Goal: Task Accomplishment & Management: Complete application form

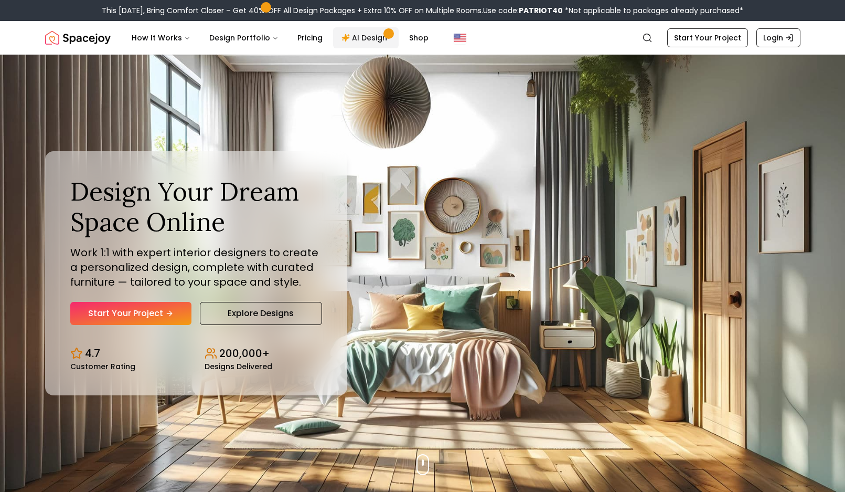
click at [359, 43] on link "AI Design" at bounding box center [366, 37] width 66 height 21
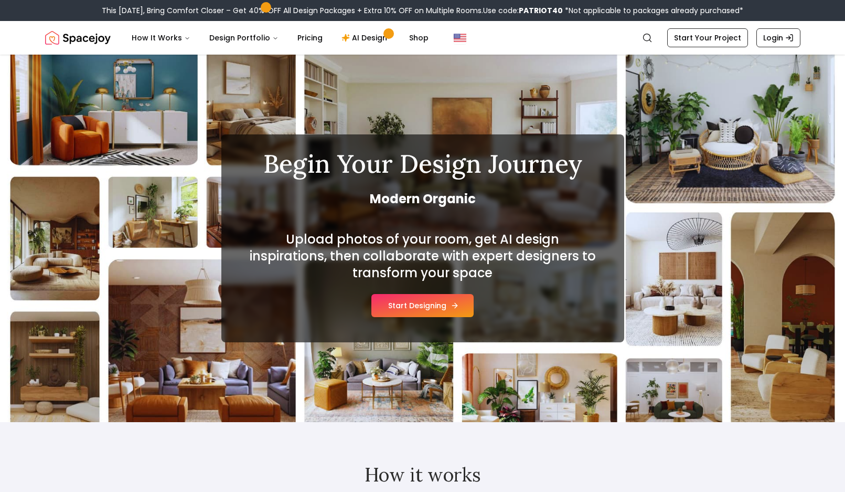
click at [417, 305] on button "Start Designing" at bounding box center [423, 305] width 102 height 23
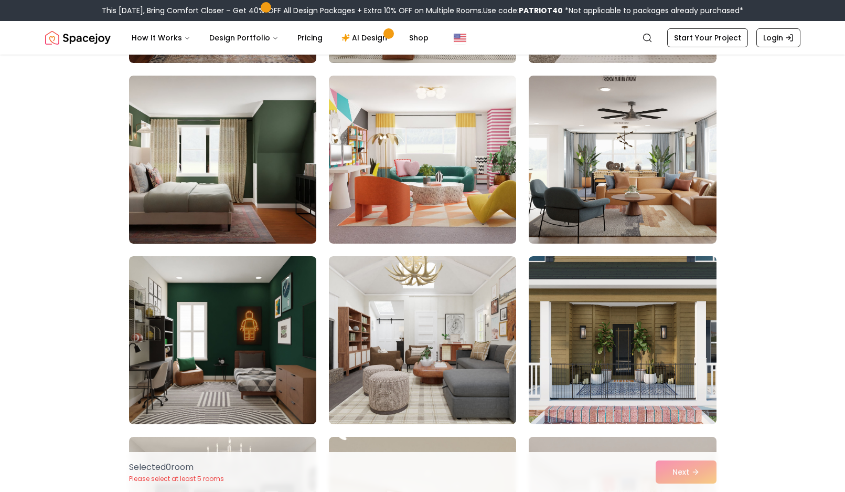
scroll to position [892, 0]
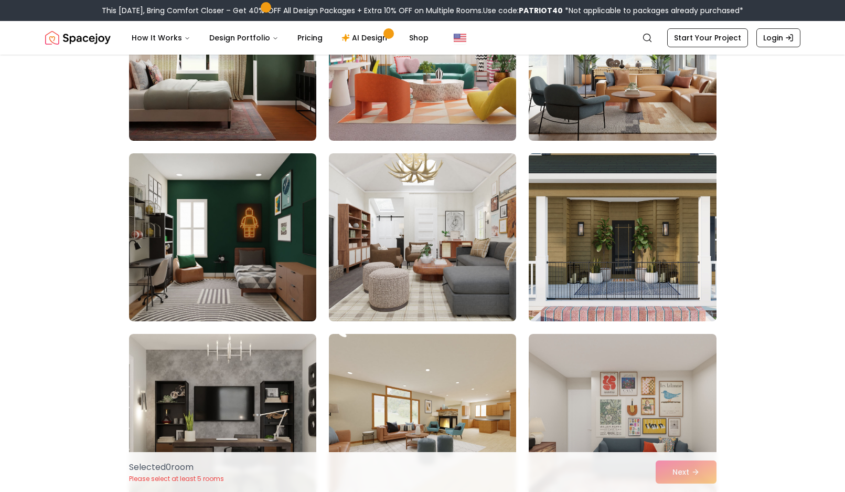
click at [611, 259] on img at bounding box center [622, 237] width 197 height 176
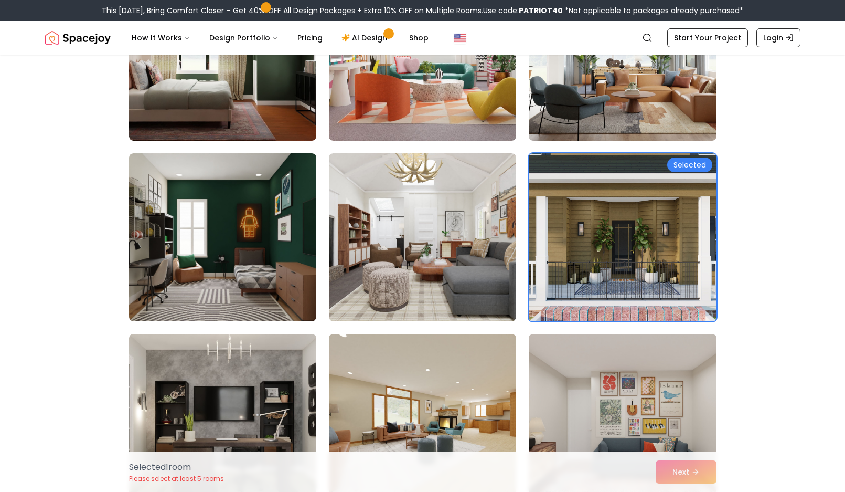
click at [695, 165] on div "Selected" at bounding box center [689, 164] width 45 height 15
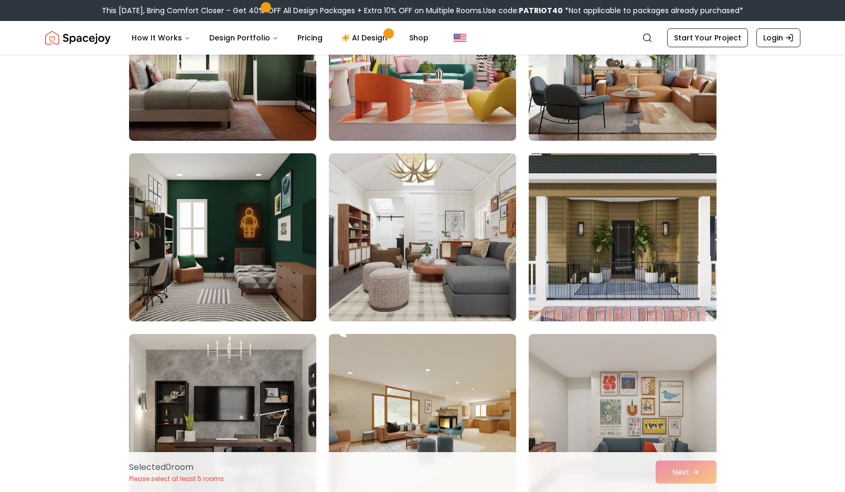
click at [630, 241] on img at bounding box center [622, 237] width 197 height 176
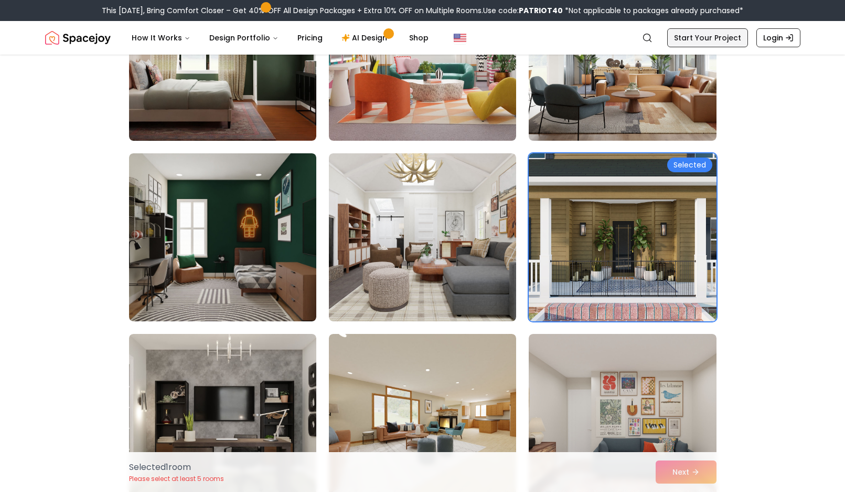
click at [694, 40] on link "Start Your Project" at bounding box center [707, 37] width 81 height 19
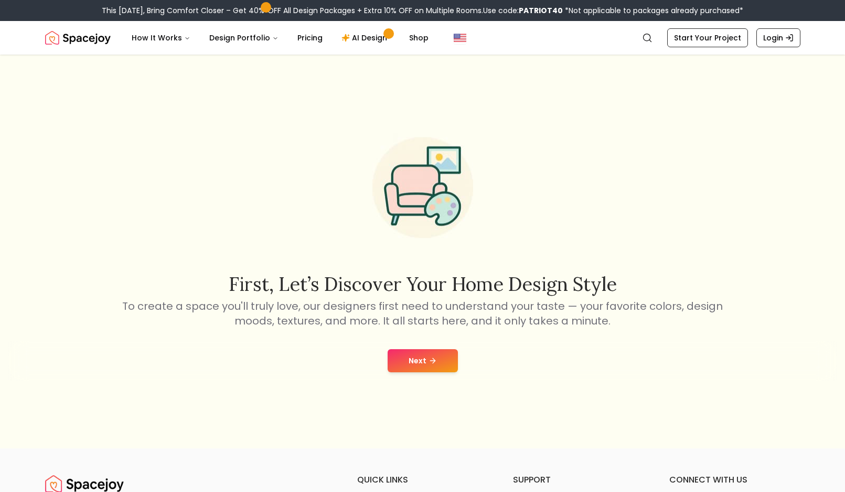
click at [401, 365] on button "Next" at bounding box center [423, 360] width 70 height 23
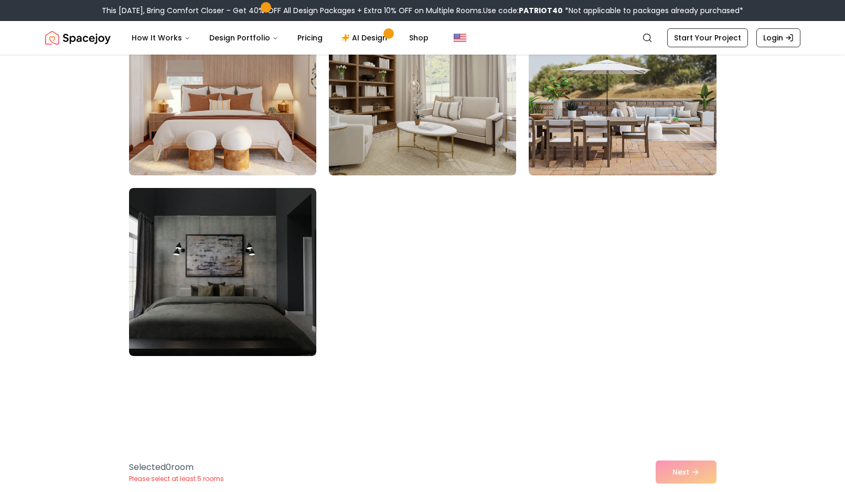
scroll to position [2309, 0]
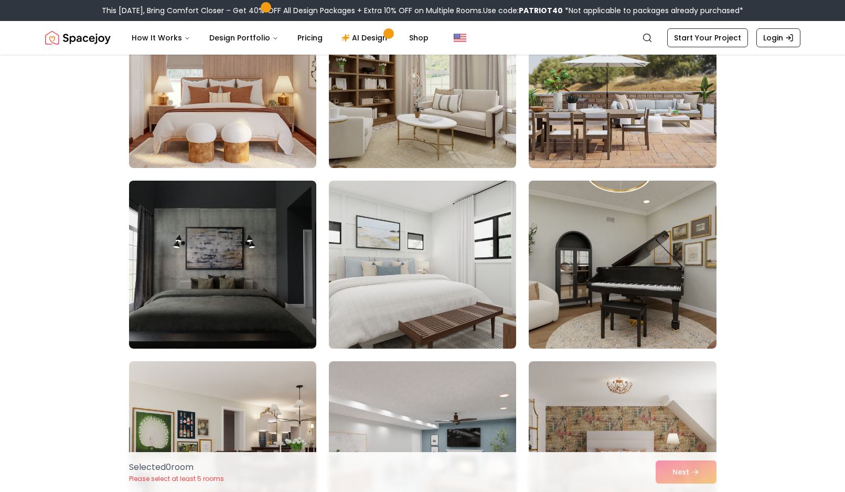
click at [675, 471] on div "Selected 0 room Please select at least 5 rooms Next" at bounding box center [423, 472] width 605 height 40
drag, startPoint x: 688, startPoint y: 473, endPoint x: 675, endPoint y: 468, distance: 13.6
click at [688, 473] on div "Selected 0 room Please select at least 5 rooms Next" at bounding box center [423, 472] width 605 height 40
click at [651, 37] on icon "Global" at bounding box center [647, 38] width 10 height 10
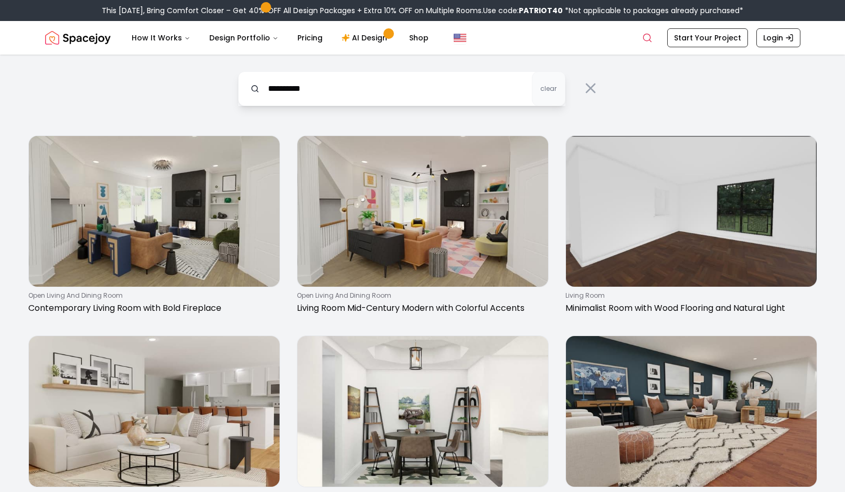
click at [267, 89] on input "**********" at bounding box center [401, 88] width 327 height 35
type input "**********"
click at [583, 111] on div "**********" at bounding box center [422, 86] width 403 height 62
click at [395, 87] on input "**********" at bounding box center [401, 88] width 327 height 35
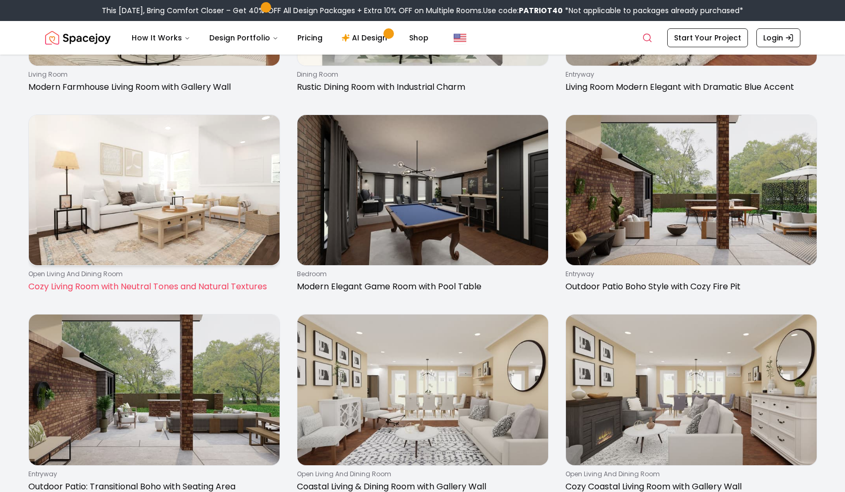
scroll to position [420, 0]
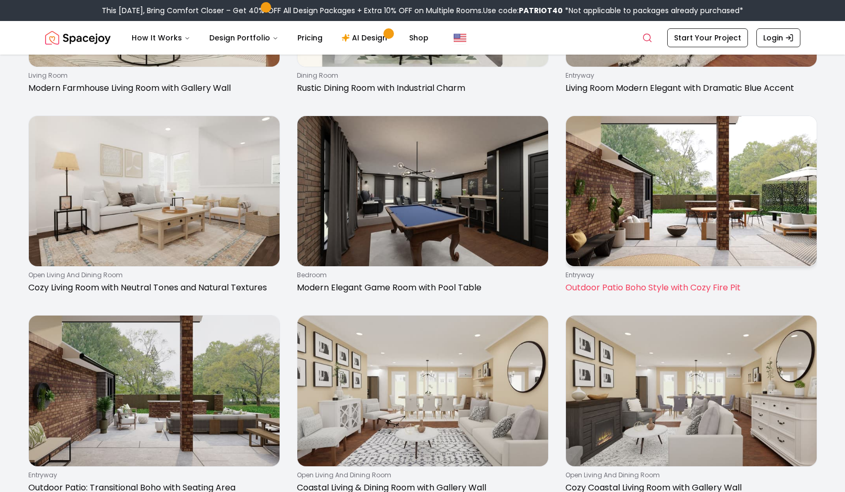
click at [687, 199] on img at bounding box center [691, 191] width 251 height 151
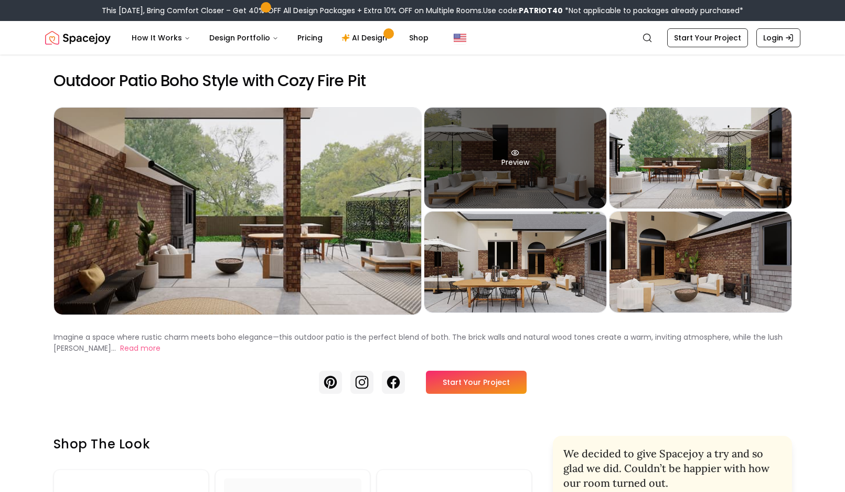
click at [510, 186] on div "Preview" at bounding box center [516, 158] width 182 height 101
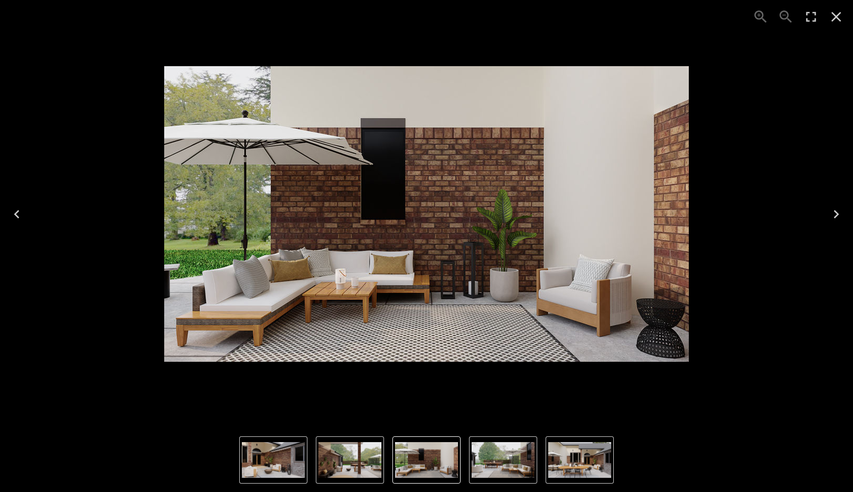
click at [341, 467] on img "1 of 5" at bounding box center [350, 460] width 63 height 36
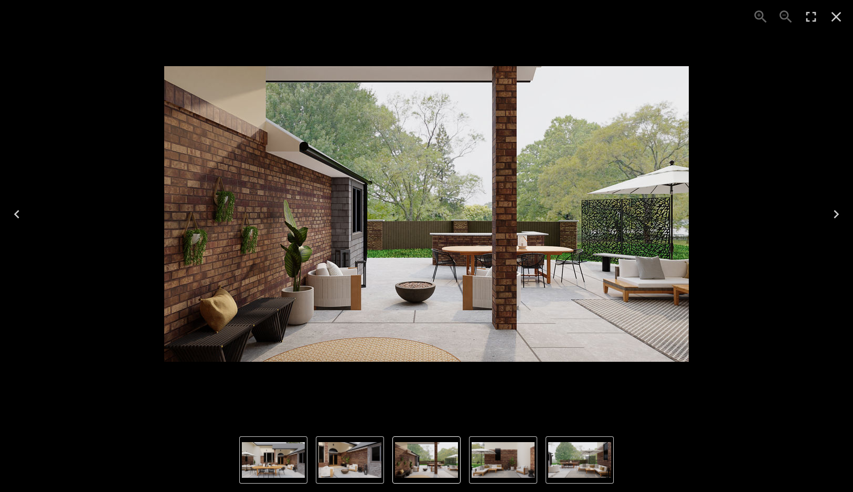
click at [504, 468] on img "2 of 5" at bounding box center [503, 460] width 63 height 36
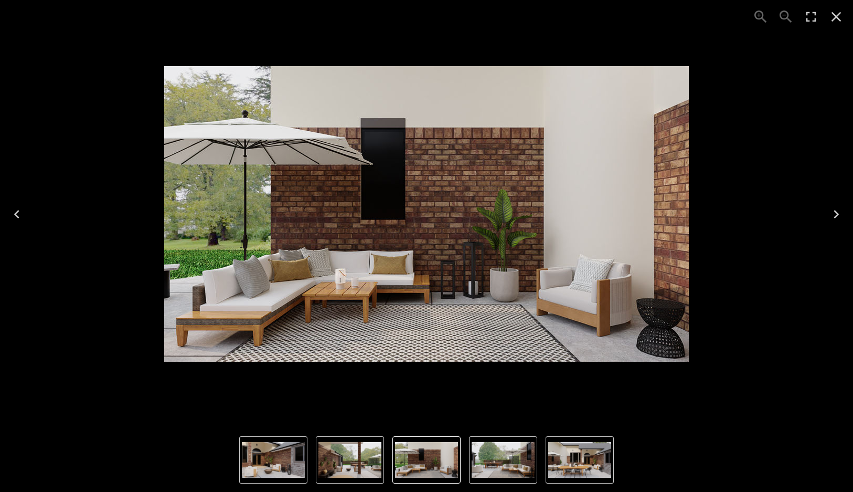
click at [515, 464] on img "3 of 5" at bounding box center [503, 460] width 63 height 36
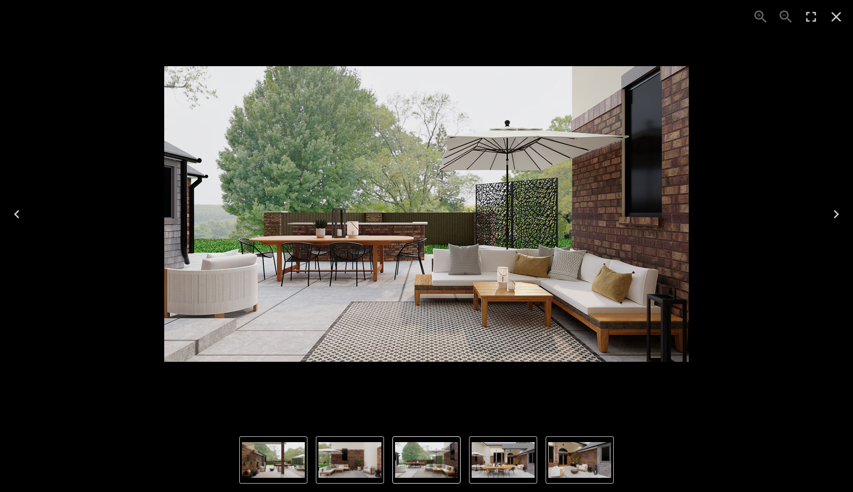
click at [563, 469] on img "5 of 5" at bounding box center [579, 460] width 63 height 36
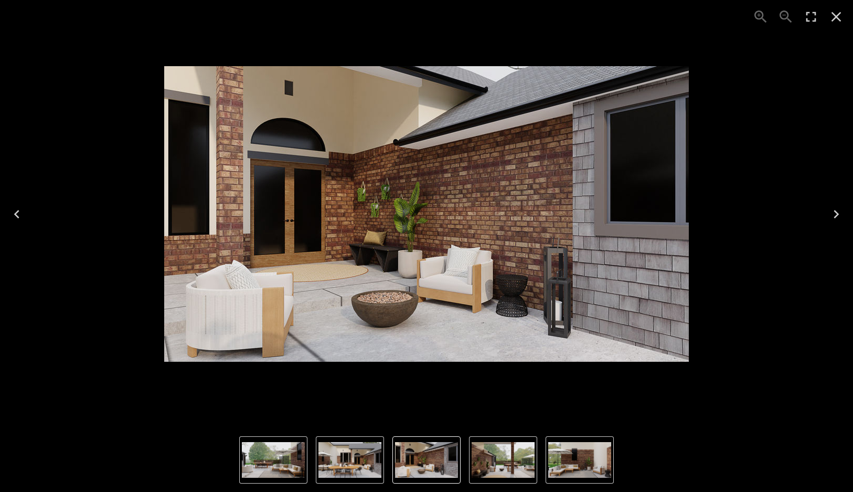
click at [558, 456] on img "2 of 5" at bounding box center [579, 460] width 63 height 36
